Goal: Browse casually

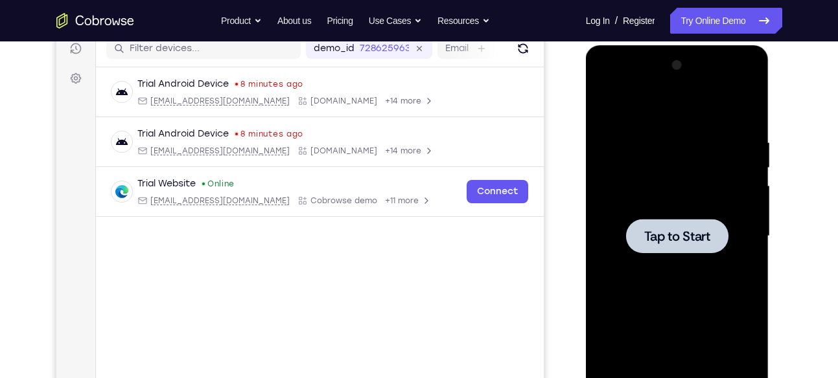
click at [658, 230] on span "Tap to Start" at bounding box center [677, 236] width 66 height 13
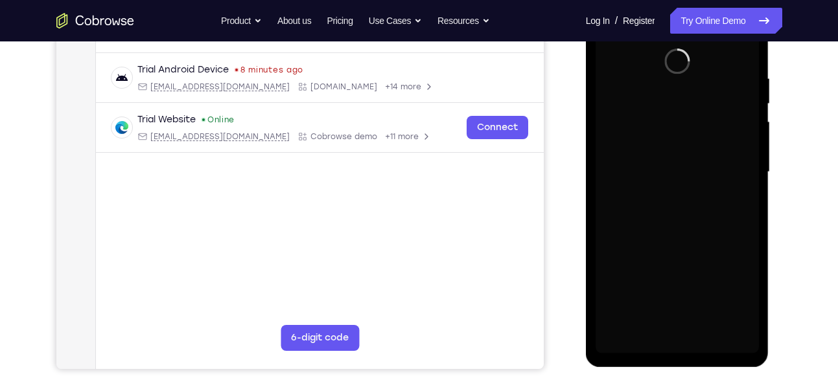
scroll to position [224, 0]
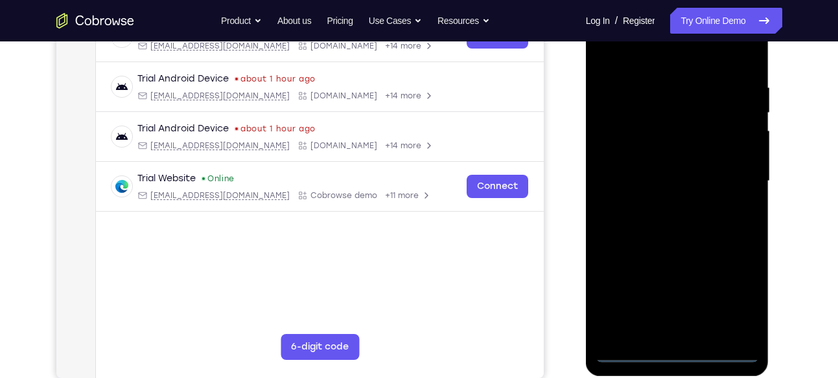
click at [677, 350] on div at bounding box center [676, 181] width 163 height 363
click at [735, 303] on div at bounding box center [676, 181] width 163 height 363
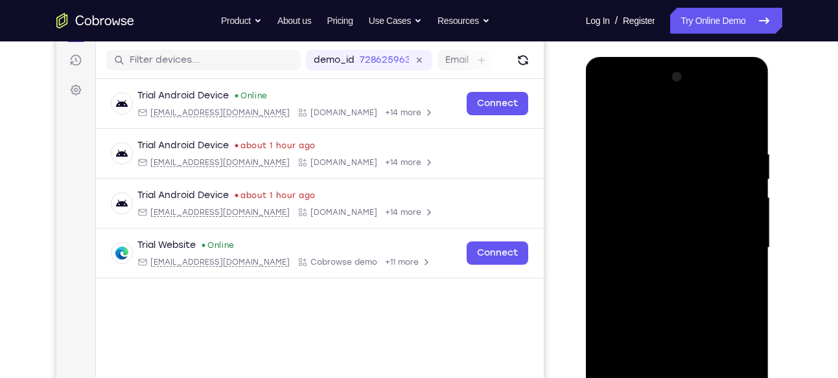
scroll to position [155, 0]
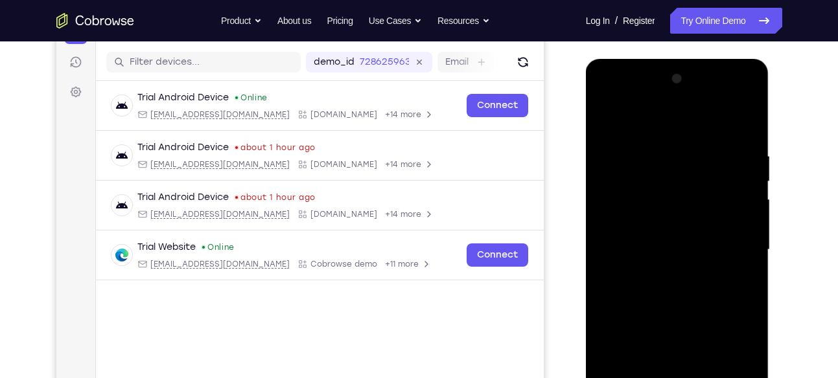
click at [663, 124] on div at bounding box center [676, 250] width 163 height 363
click at [733, 245] on div at bounding box center [676, 250] width 163 height 363
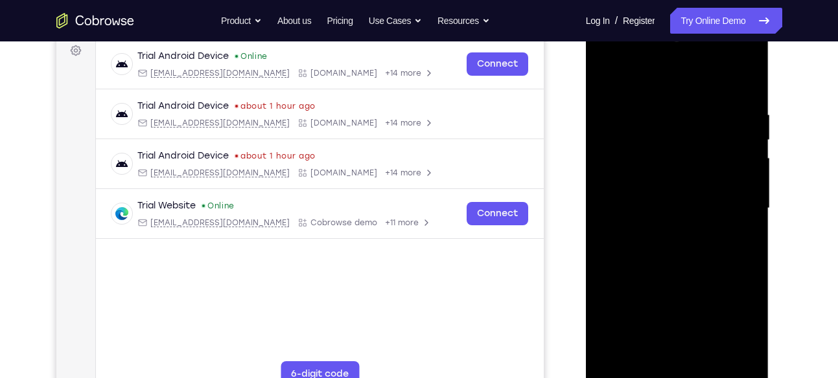
scroll to position [198, 0]
click at [659, 229] on div at bounding box center [676, 208] width 163 height 363
click at [653, 195] on div at bounding box center [676, 208] width 163 height 363
click at [653, 179] on div at bounding box center [676, 208] width 163 height 363
click at [658, 206] on div at bounding box center [676, 208] width 163 height 363
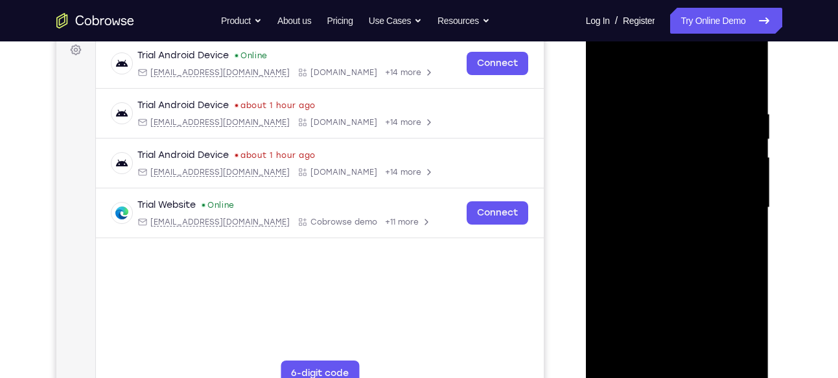
click at [656, 251] on div at bounding box center [676, 208] width 163 height 363
click at [663, 246] on div at bounding box center [676, 208] width 163 height 363
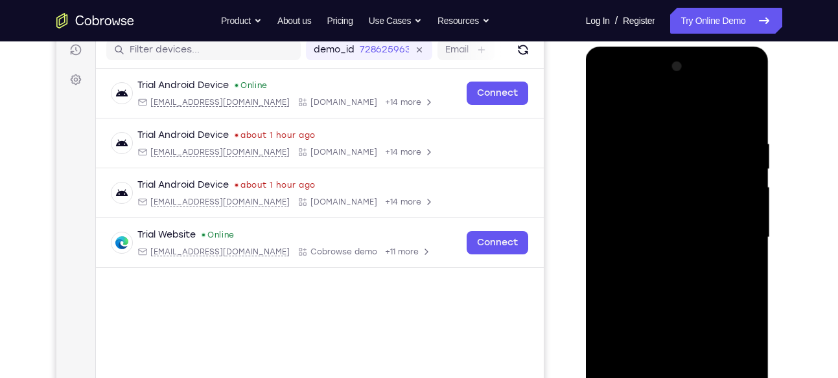
scroll to position [166, 0]
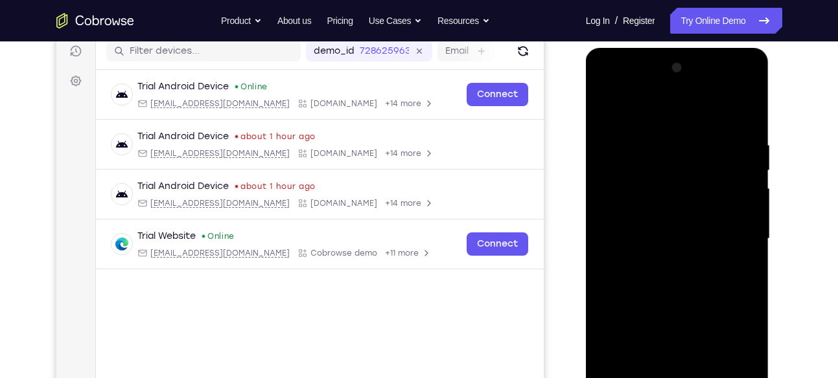
drag, startPoint x: 663, startPoint y: 120, endPoint x: 663, endPoint y: 78, distance: 42.1
click at [663, 78] on div at bounding box center [676, 239] width 163 height 363
click at [669, 281] on div at bounding box center [676, 239] width 163 height 363
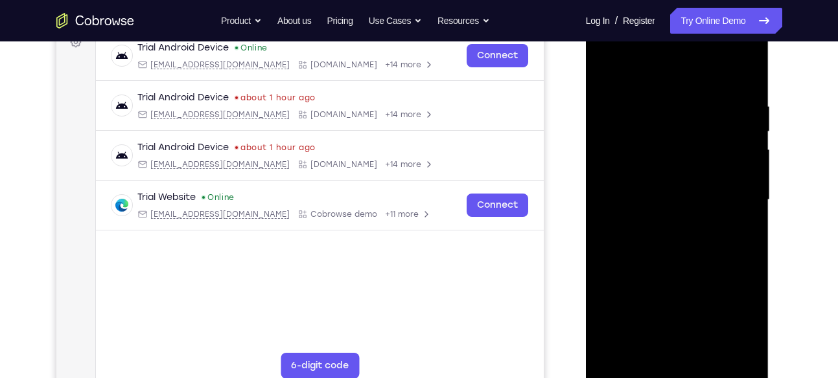
scroll to position [206, 0]
click at [664, 260] on div at bounding box center [676, 199] width 163 height 363
click at [662, 93] on div at bounding box center [676, 199] width 163 height 363
click at [744, 75] on div at bounding box center [676, 199] width 163 height 363
click at [705, 350] on div at bounding box center [676, 199] width 163 height 363
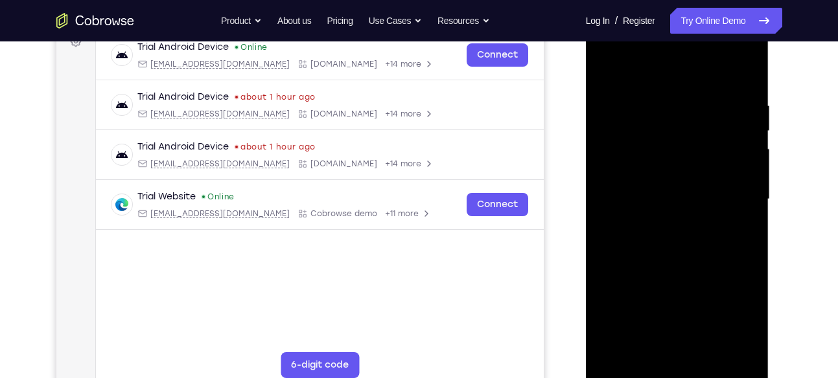
click at [672, 264] on div at bounding box center [676, 199] width 163 height 363
click at [603, 67] on div at bounding box center [676, 199] width 163 height 363
click at [696, 89] on div at bounding box center [676, 199] width 163 height 363
click at [739, 133] on div at bounding box center [676, 199] width 163 height 363
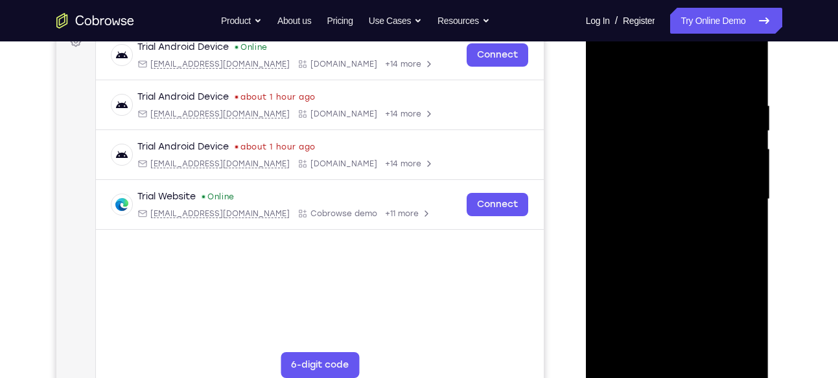
click at [740, 103] on div at bounding box center [676, 199] width 163 height 363
click at [743, 74] on div at bounding box center [676, 199] width 163 height 363
click at [709, 352] on div at bounding box center [676, 199] width 163 height 363
drag, startPoint x: 662, startPoint y: 275, endPoint x: 662, endPoint y: 179, distance: 95.2
click at [662, 179] on div at bounding box center [676, 199] width 163 height 363
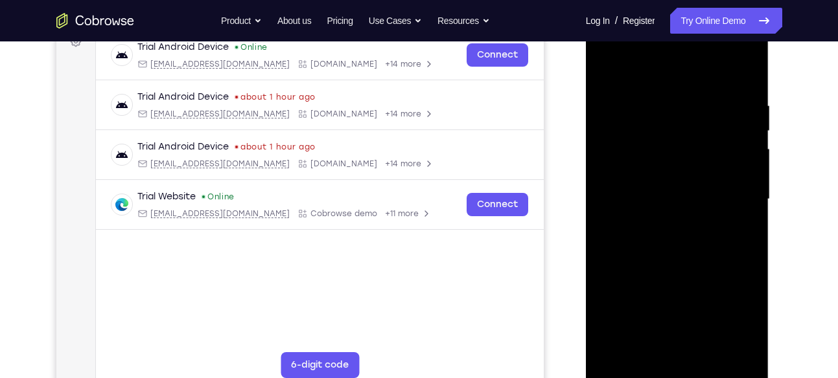
drag, startPoint x: 652, startPoint y: 313, endPoint x: 658, endPoint y: 195, distance: 118.0
click at [658, 195] on div at bounding box center [676, 199] width 163 height 363
drag, startPoint x: 698, startPoint y: 182, endPoint x: 669, endPoint y: 389, distance: 208.7
click at [669, 378] on div at bounding box center [677, 201] width 183 height 386
drag, startPoint x: 672, startPoint y: 309, endPoint x: 679, endPoint y: 197, distance: 112.3
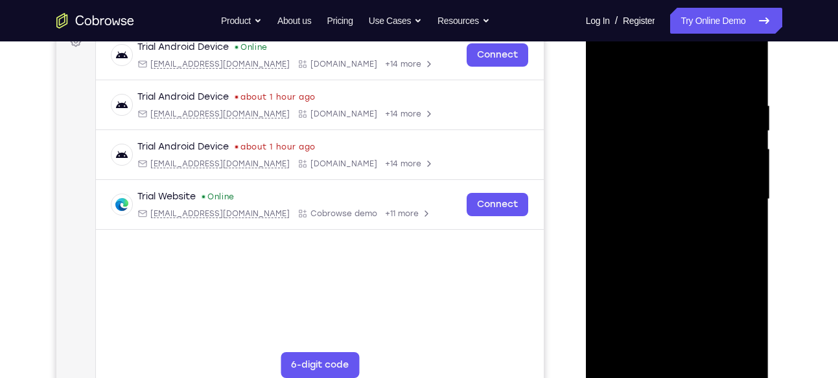
click at [679, 197] on div at bounding box center [676, 199] width 163 height 363
drag, startPoint x: 675, startPoint y: 288, endPoint x: 675, endPoint y: 204, distance: 84.2
click at [675, 204] on div at bounding box center [676, 199] width 163 height 363
drag, startPoint x: 673, startPoint y: 287, endPoint x: 681, endPoint y: 182, distance: 105.2
click at [681, 182] on div at bounding box center [676, 199] width 163 height 363
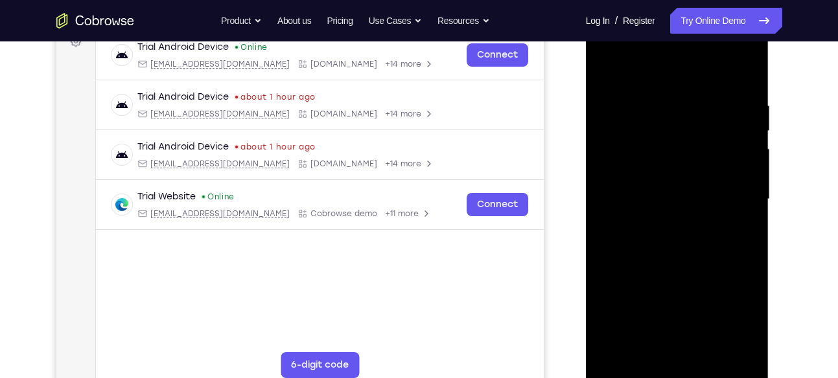
drag, startPoint x: 666, startPoint y: 280, endPoint x: 670, endPoint y: 160, distance: 119.9
click at [670, 160] on div at bounding box center [676, 199] width 163 height 363
drag, startPoint x: 676, startPoint y: 281, endPoint x: 677, endPoint y: 182, distance: 98.5
click at [677, 182] on div at bounding box center [676, 199] width 163 height 363
drag, startPoint x: 675, startPoint y: 266, endPoint x: 675, endPoint y: 182, distance: 83.6
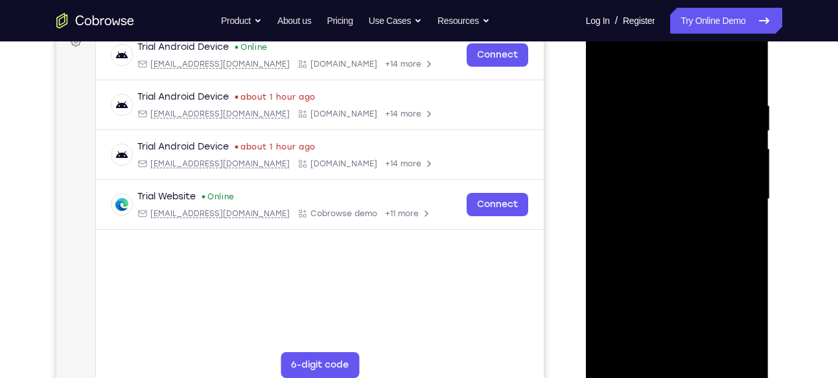
click at [675, 182] on div at bounding box center [676, 199] width 163 height 363
drag, startPoint x: 681, startPoint y: 172, endPoint x: 659, endPoint y: 344, distance: 173.6
click at [659, 344] on div at bounding box center [676, 199] width 163 height 363
drag, startPoint x: 676, startPoint y: 212, endPoint x: 672, endPoint y: 411, distance: 198.9
click at [672, 378] on html "Online web based iOS Simulators and Android Emulators. Run iPhone, iPad, Mobile…" at bounding box center [678, 202] width 185 height 389
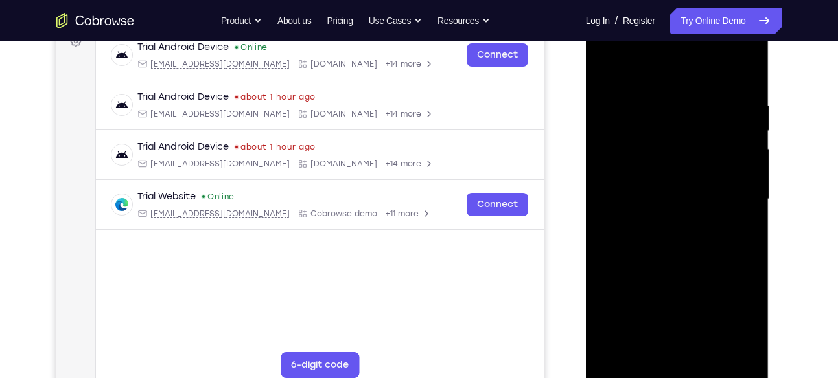
drag, startPoint x: 687, startPoint y: 221, endPoint x: 689, endPoint y: 300, distance: 79.1
click at [689, 300] on div at bounding box center [676, 199] width 163 height 363
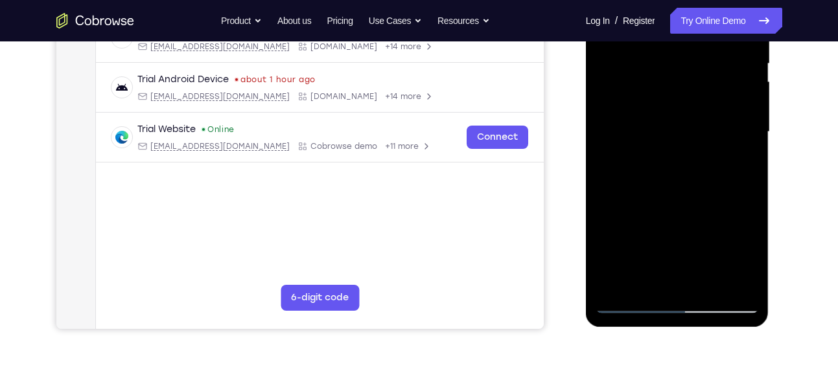
drag, startPoint x: 691, startPoint y: 224, endPoint x: 692, endPoint y: 130, distance: 94.6
click at [692, 130] on div at bounding box center [676, 132] width 163 height 363
drag, startPoint x: 683, startPoint y: 218, endPoint x: 685, endPoint y: 126, distance: 92.7
click at [685, 126] on div at bounding box center [676, 132] width 163 height 363
drag, startPoint x: 680, startPoint y: 204, endPoint x: 680, endPoint y: 115, distance: 89.4
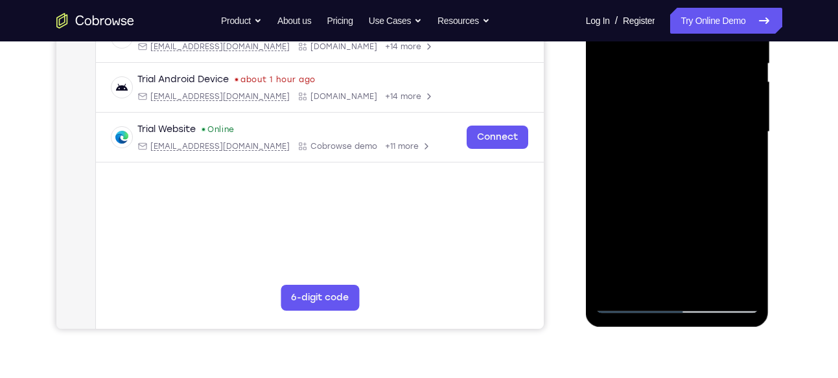
click at [680, 115] on div at bounding box center [676, 132] width 163 height 363
drag, startPoint x: 668, startPoint y: 220, endPoint x: 667, endPoint y: 104, distance: 116.0
click at [667, 104] on div at bounding box center [676, 132] width 163 height 363
drag, startPoint x: 665, startPoint y: 218, endPoint x: 671, endPoint y: 124, distance: 94.1
click at [671, 124] on div at bounding box center [676, 132] width 163 height 363
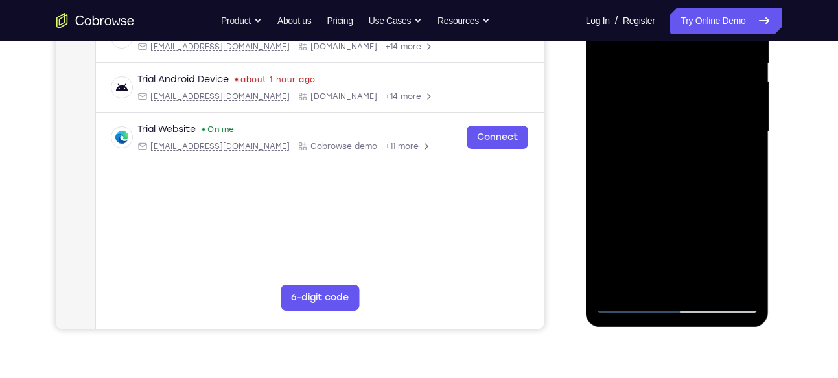
drag, startPoint x: 656, startPoint y: 247, endPoint x: 666, endPoint y: 137, distance: 110.6
click at [666, 137] on div at bounding box center [676, 132] width 163 height 363
drag, startPoint x: 661, startPoint y: 245, endPoint x: 673, endPoint y: 128, distance: 117.3
click at [673, 128] on div at bounding box center [676, 132] width 163 height 363
drag, startPoint x: 669, startPoint y: 224, endPoint x: 674, endPoint y: 131, distance: 92.8
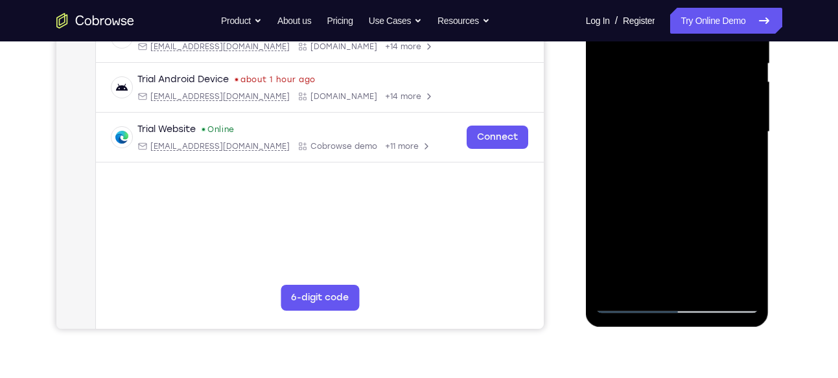
click at [674, 131] on div at bounding box center [676, 132] width 163 height 363
drag, startPoint x: 669, startPoint y: 230, endPoint x: 679, endPoint y: 109, distance: 121.6
click at [679, 109] on div at bounding box center [676, 132] width 163 height 363
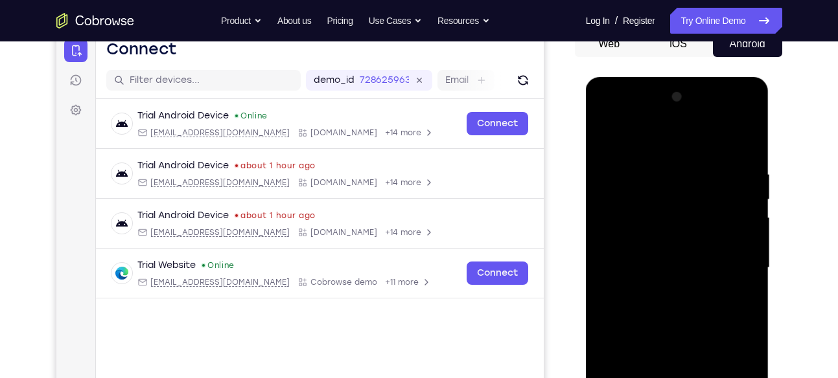
scroll to position [133, 0]
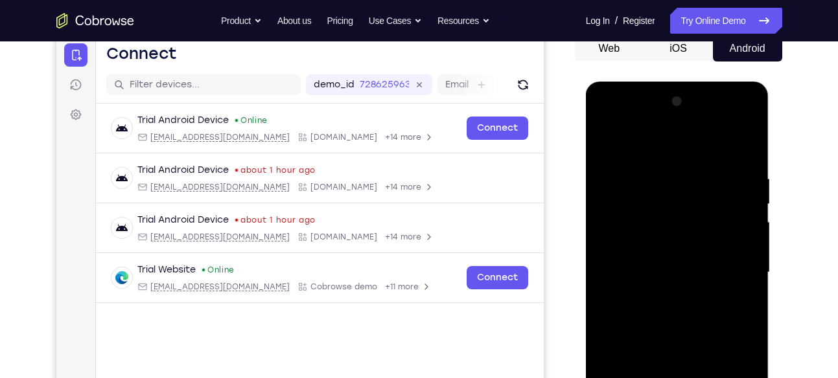
click at [612, 141] on div at bounding box center [676, 272] width 163 height 363
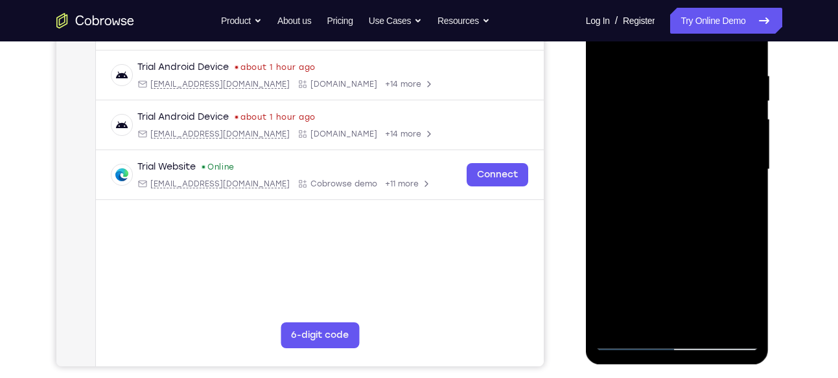
scroll to position [260, 0]
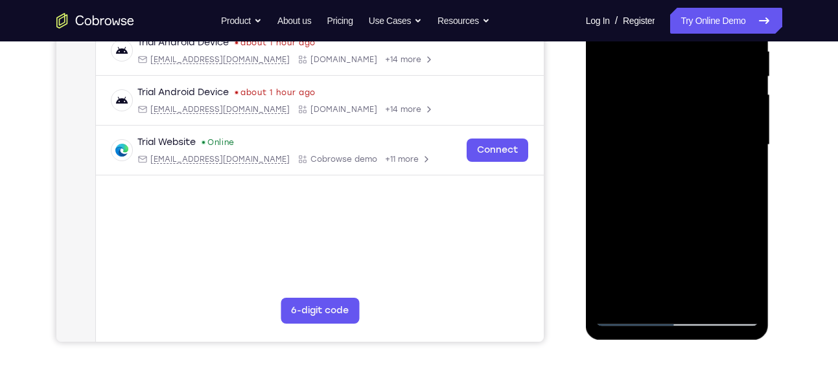
click at [649, 295] on div at bounding box center [676, 145] width 163 height 363
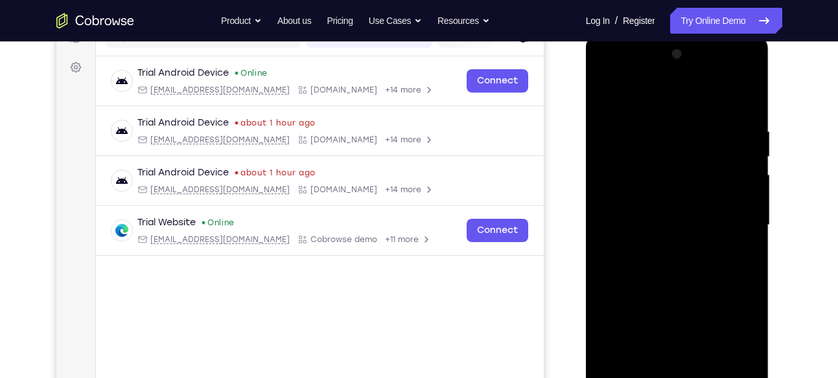
scroll to position [179, 0]
click at [659, 95] on div at bounding box center [676, 226] width 163 height 363
click at [668, 144] on div at bounding box center [676, 226] width 163 height 363
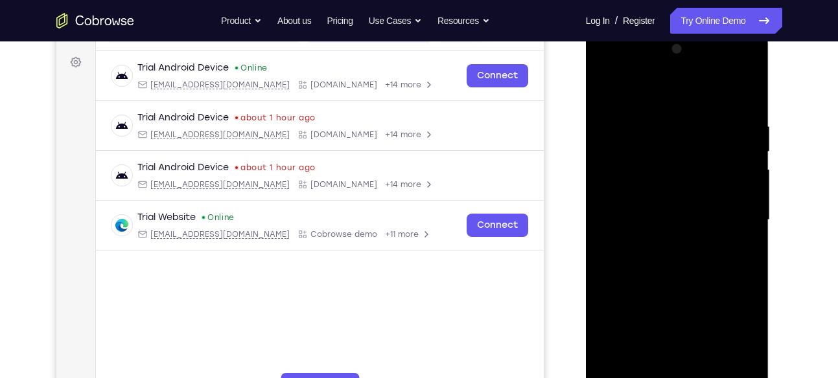
scroll to position [183, 0]
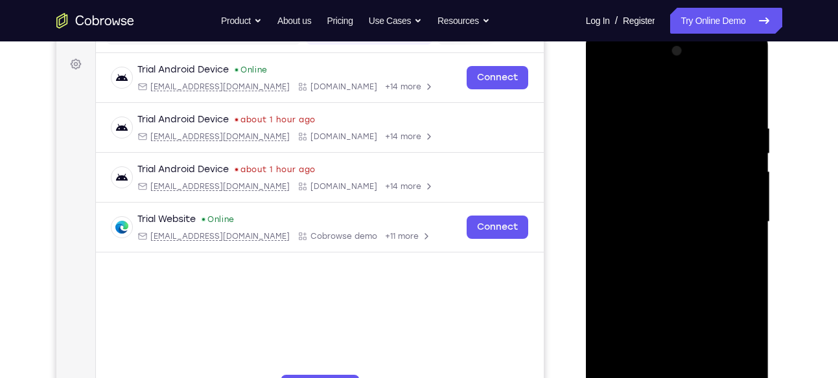
click at [707, 136] on div at bounding box center [676, 222] width 163 height 363
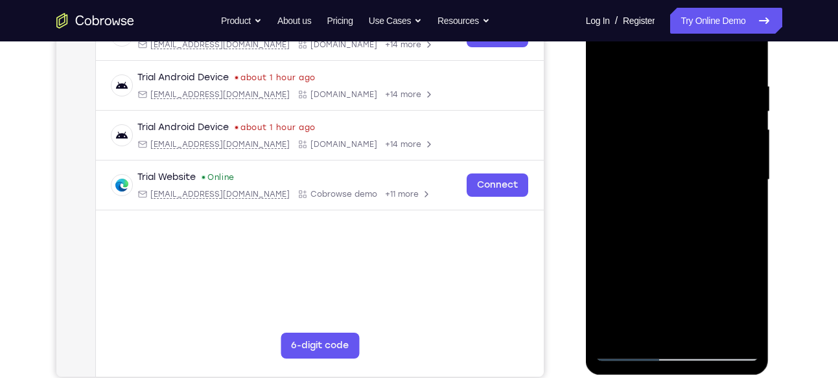
scroll to position [229, 0]
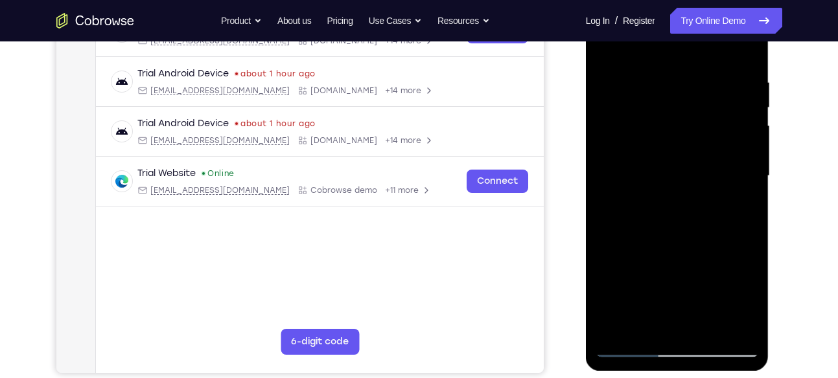
click at [643, 320] on div at bounding box center [676, 176] width 163 height 363
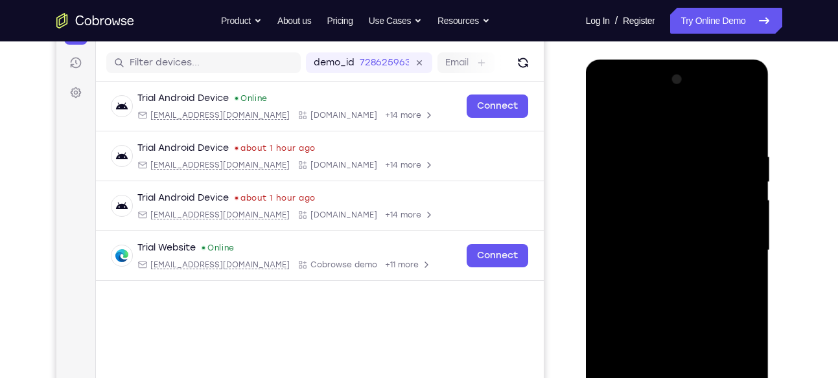
scroll to position [154, 0]
click at [609, 124] on div at bounding box center [676, 251] width 163 height 363
click at [609, 118] on div at bounding box center [676, 251] width 163 height 363
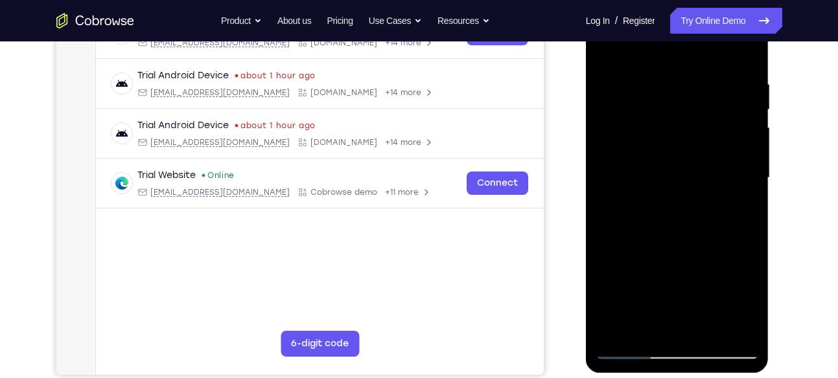
scroll to position [228, 0]
click at [612, 328] on div at bounding box center [676, 177] width 163 height 363
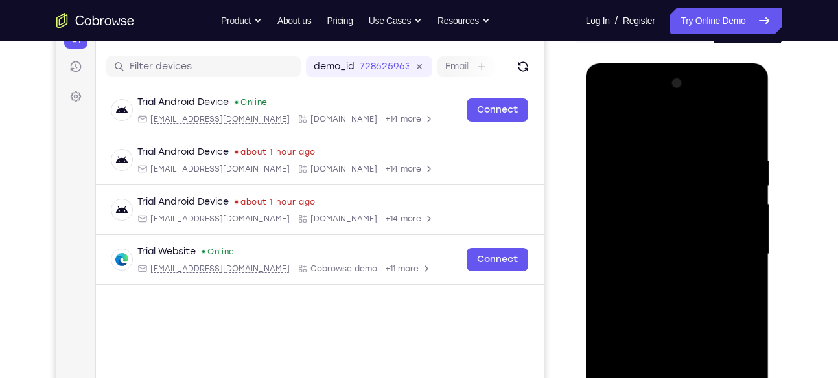
scroll to position [150, 0]
drag, startPoint x: 684, startPoint y: 190, endPoint x: 678, endPoint y: 300, distance: 110.3
click at [678, 300] on div at bounding box center [676, 255] width 163 height 363
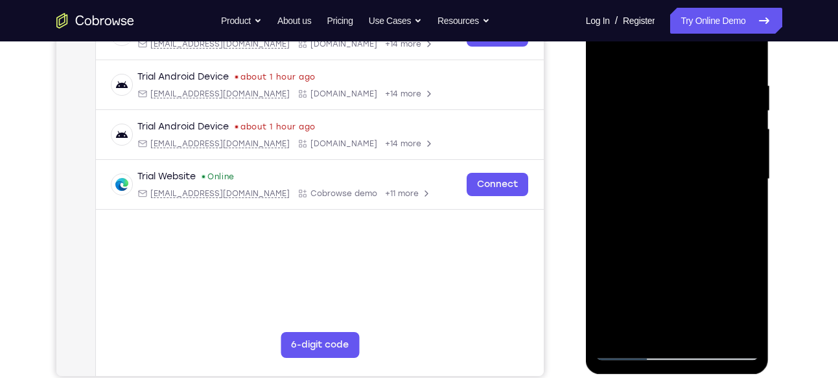
scroll to position [240, 0]
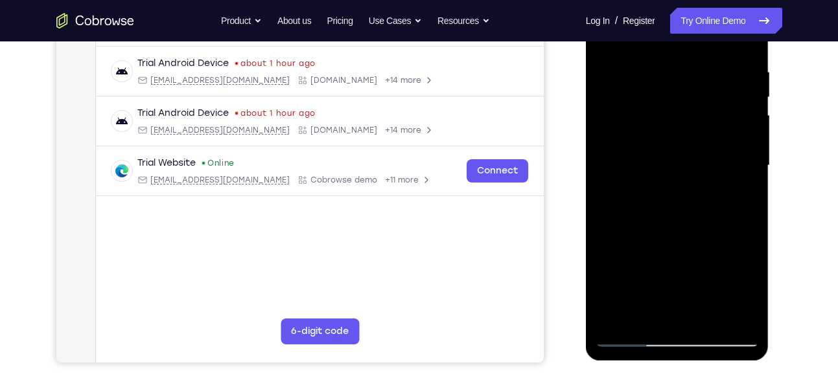
click at [706, 314] on div at bounding box center [676, 165] width 163 height 363
click at [663, 150] on div at bounding box center [676, 165] width 163 height 363
click at [671, 312] on div at bounding box center [676, 165] width 163 height 363
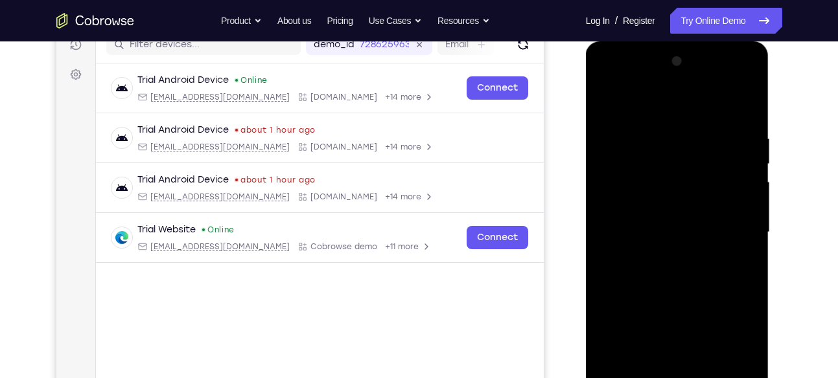
scroll to position [172, 0]
click at [604, 100] on div at bounding box center [676, 233] width 163 height 363
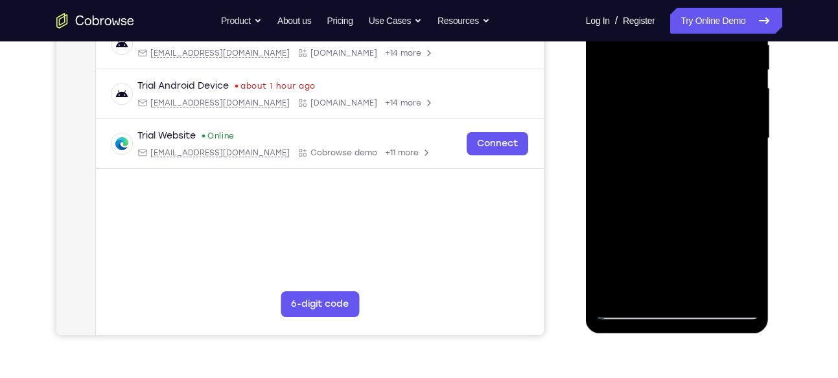
scroll to position [268, 0]
click at [629, 309] on div at bounding box center [676, 138] width 163 height 363
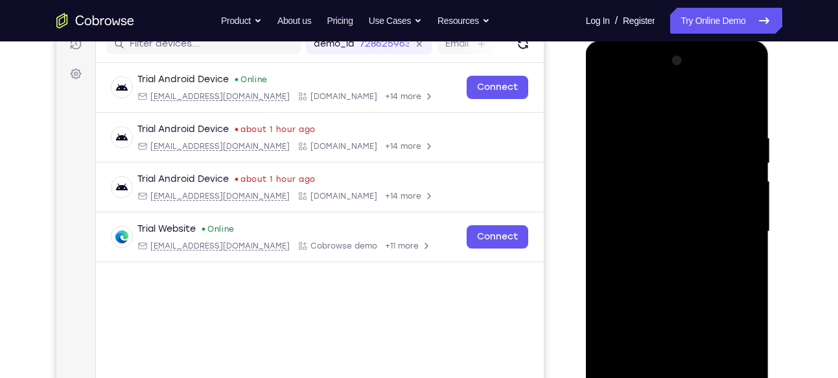
scroll to position [170, 0]
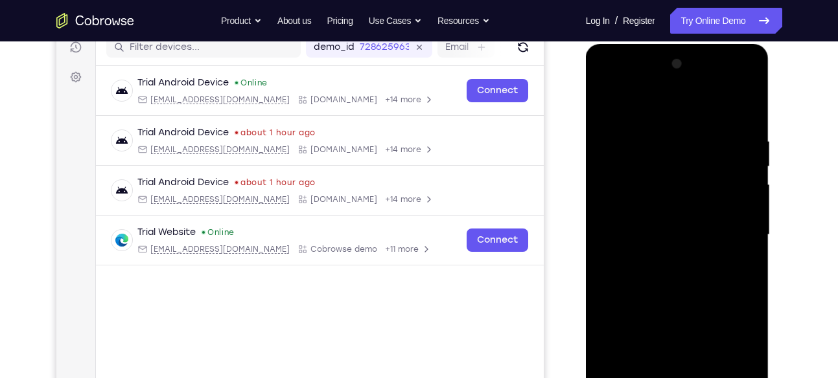
click at [603, 106] on div at bounding box center [676, 235] width 163 height 363
click at [608, 105] on div at bounding box center [676, 235] width 163 height 363
click at [654, 133] on div at bounding box center [676, 235] width 163 height 363
click at [742, 184] on div at bounding box center [676, 235] width 163 height 363
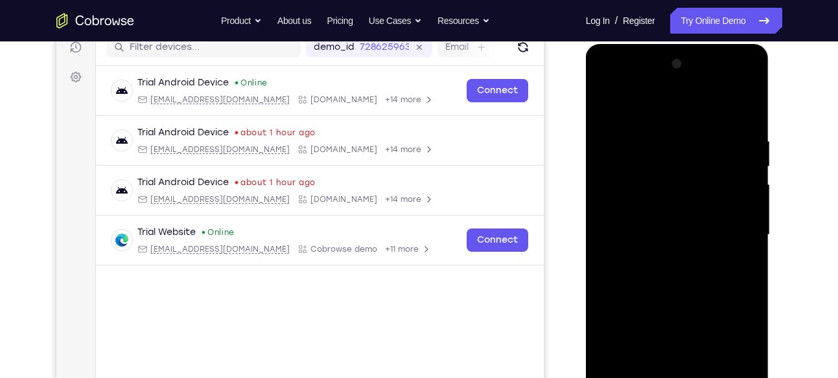
click at [742, 184] on div at bounding box center [676, 235] width 163 height 363
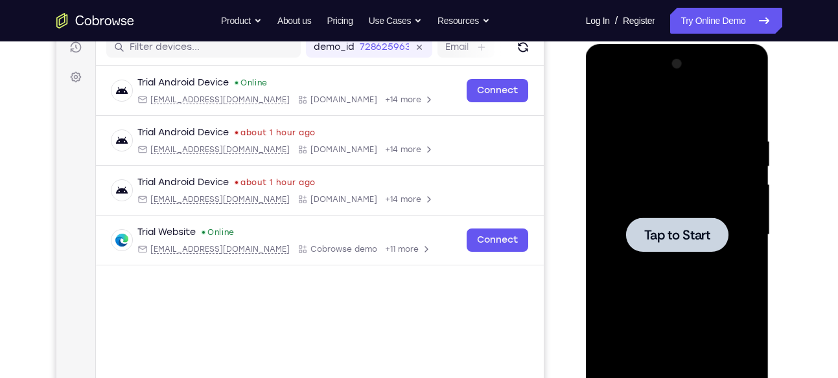
click at [742, 184] on div at bounding box center [676, 235] width 163 height 363
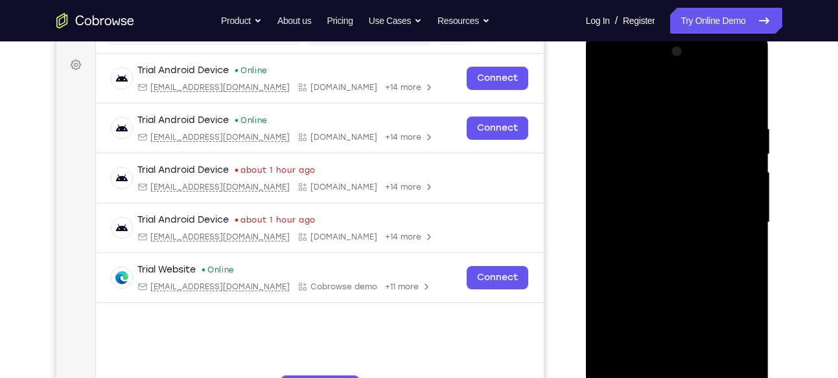
scroll to position [179, 0]
